Goal: Use online tool/utility: Utilize a website feature to perform a specific function

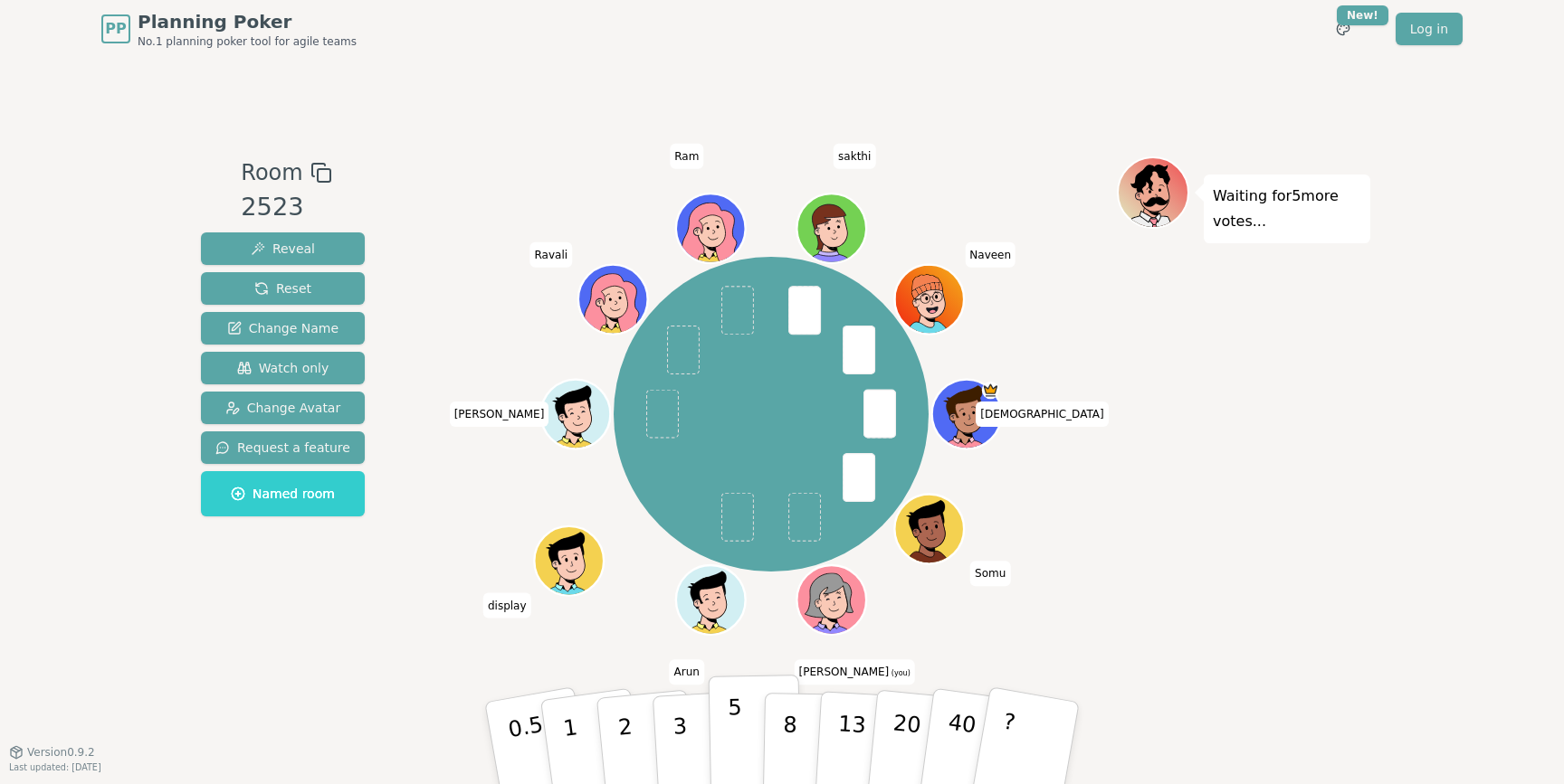
click at [722, 716] on button "5" at bounding box center [755, 744] width 93 height 138
click at [788, 726] on p "8" at bounding box center [789, 743] width 15 height 98
click at [746, 727] on button "5" at bounding box center [755, 744] width 93 height 138
click at [789, 708] on p "8" at bounding box center [789, 743] width 15 height 98
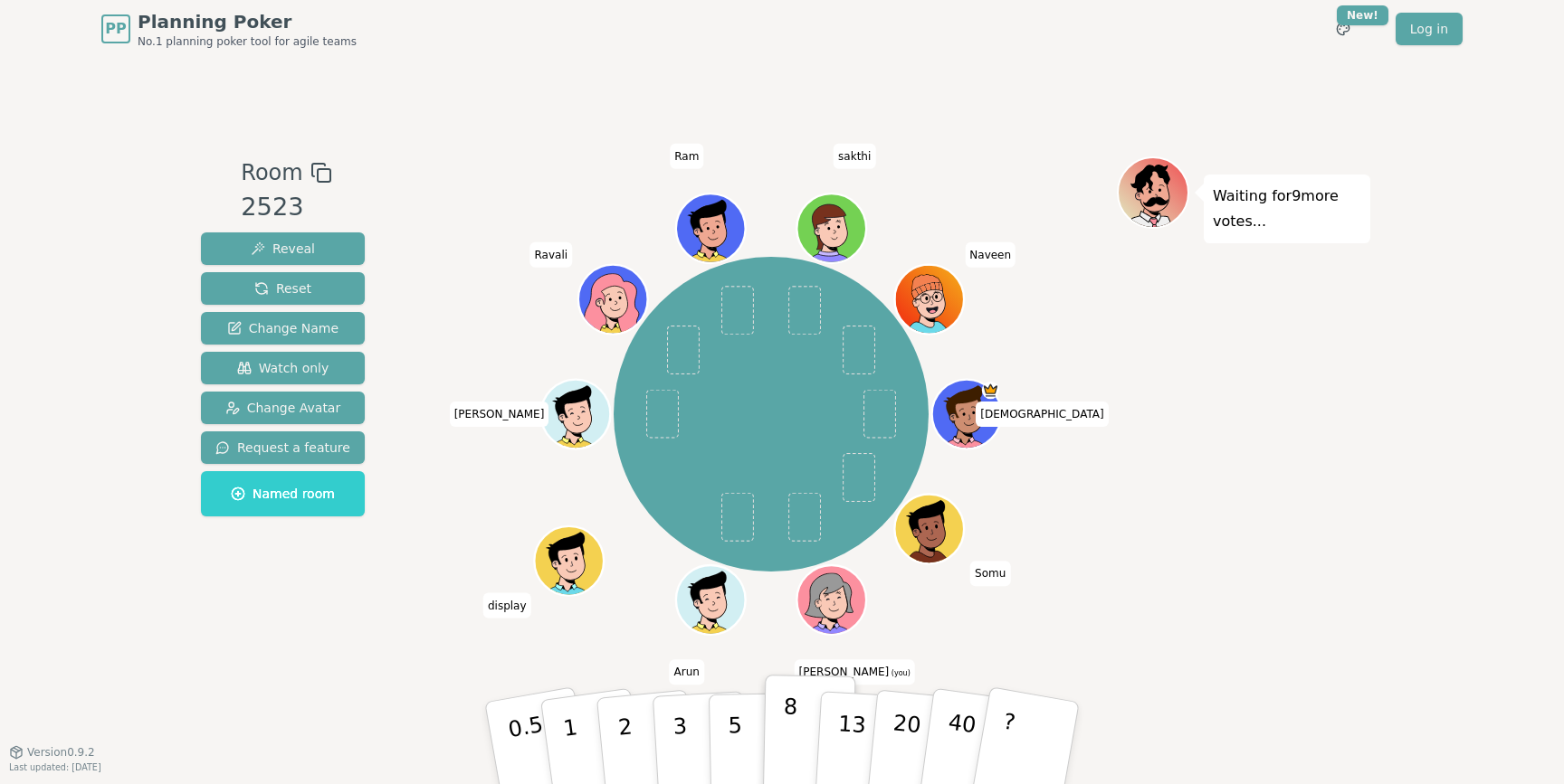
click at [804, 683] on button "8" at bounding box center [809, 744] width 93 height 138
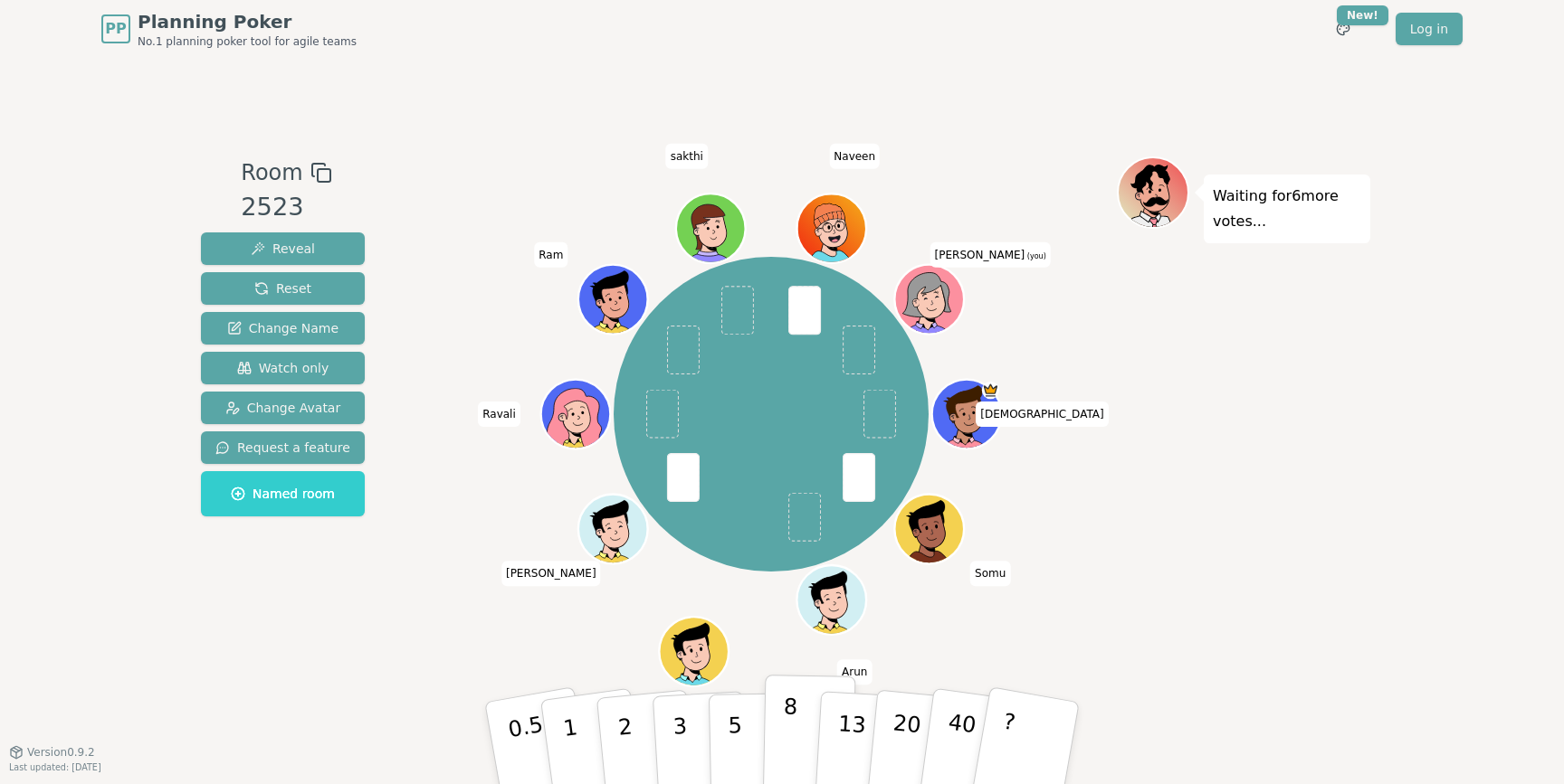
click at [785, 733] on p "8" at bounding box center [789, 743] width 15 height 98
click at [730, 750] on p "5" at bounding box center [736, 744] width 15 height 98
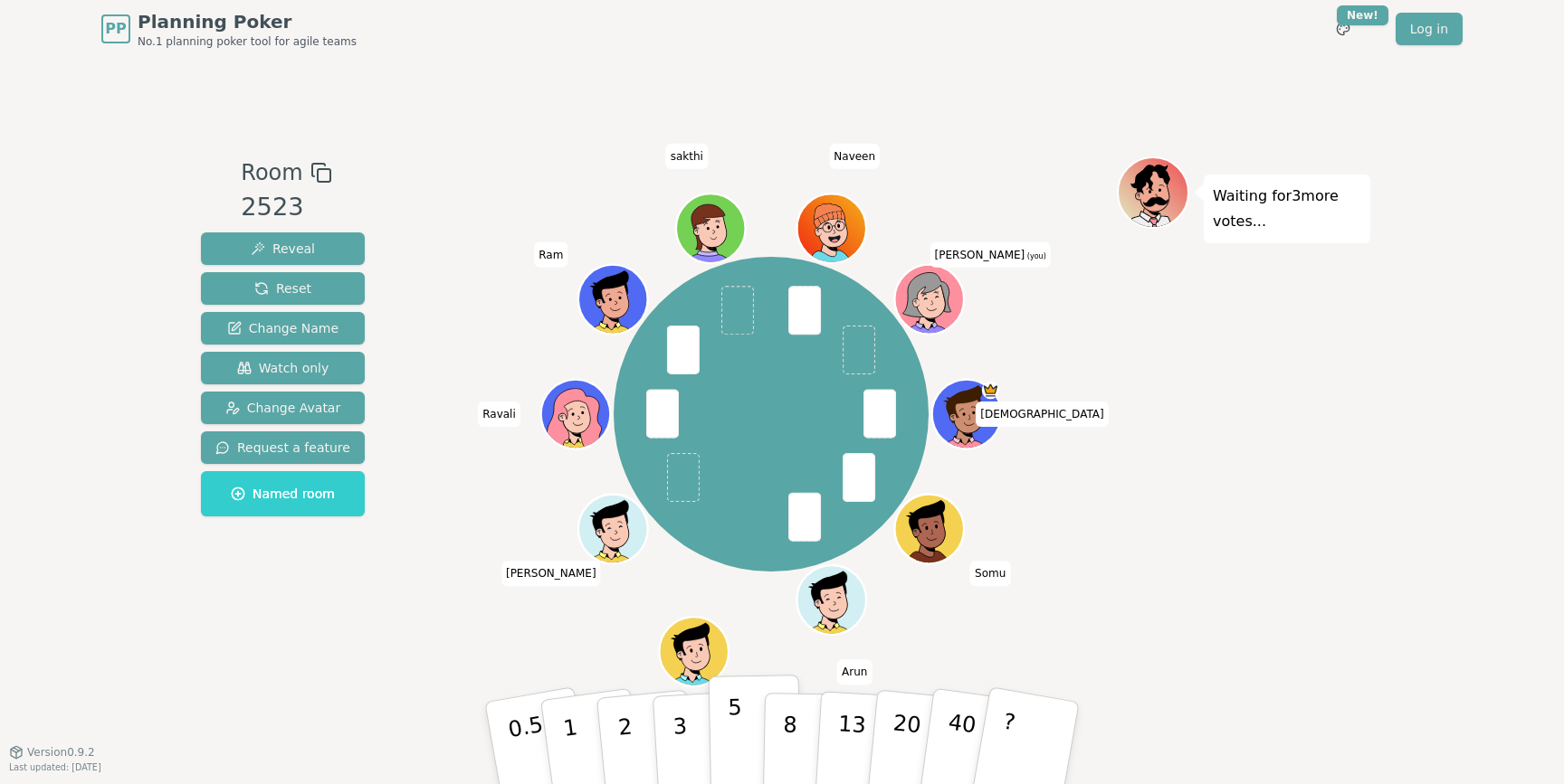
click at [732, 711] on p "5" at bounding box center [736, 744] width 15 height 98
click at [780, 730] on button "8" at bounding box center [809, 744] width 93 height 138
